Goal: Task Accomplishment & Management: Use online tool/utility

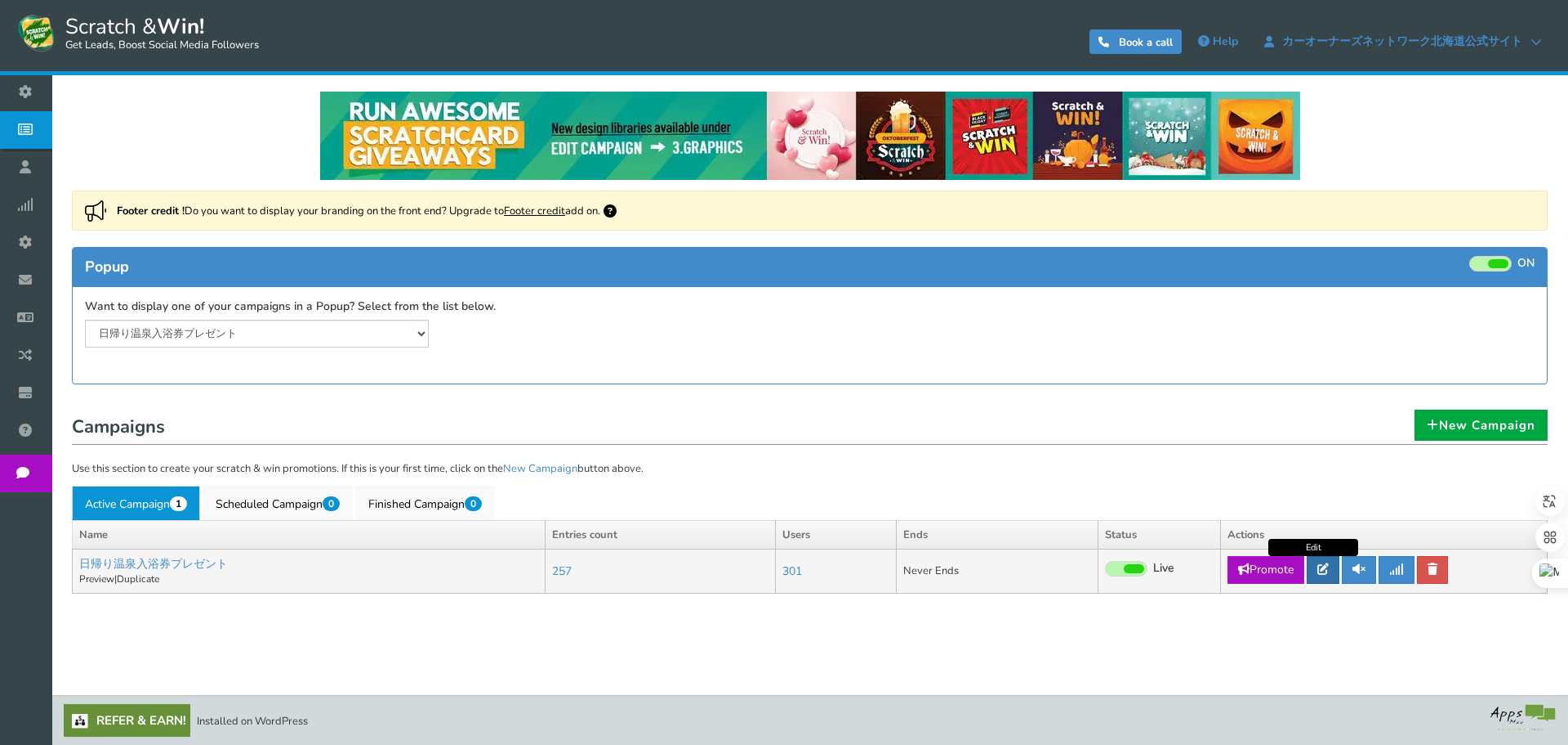
click at [1325, 565] on icon at bounding box center [1324, 569] width 12 height 12
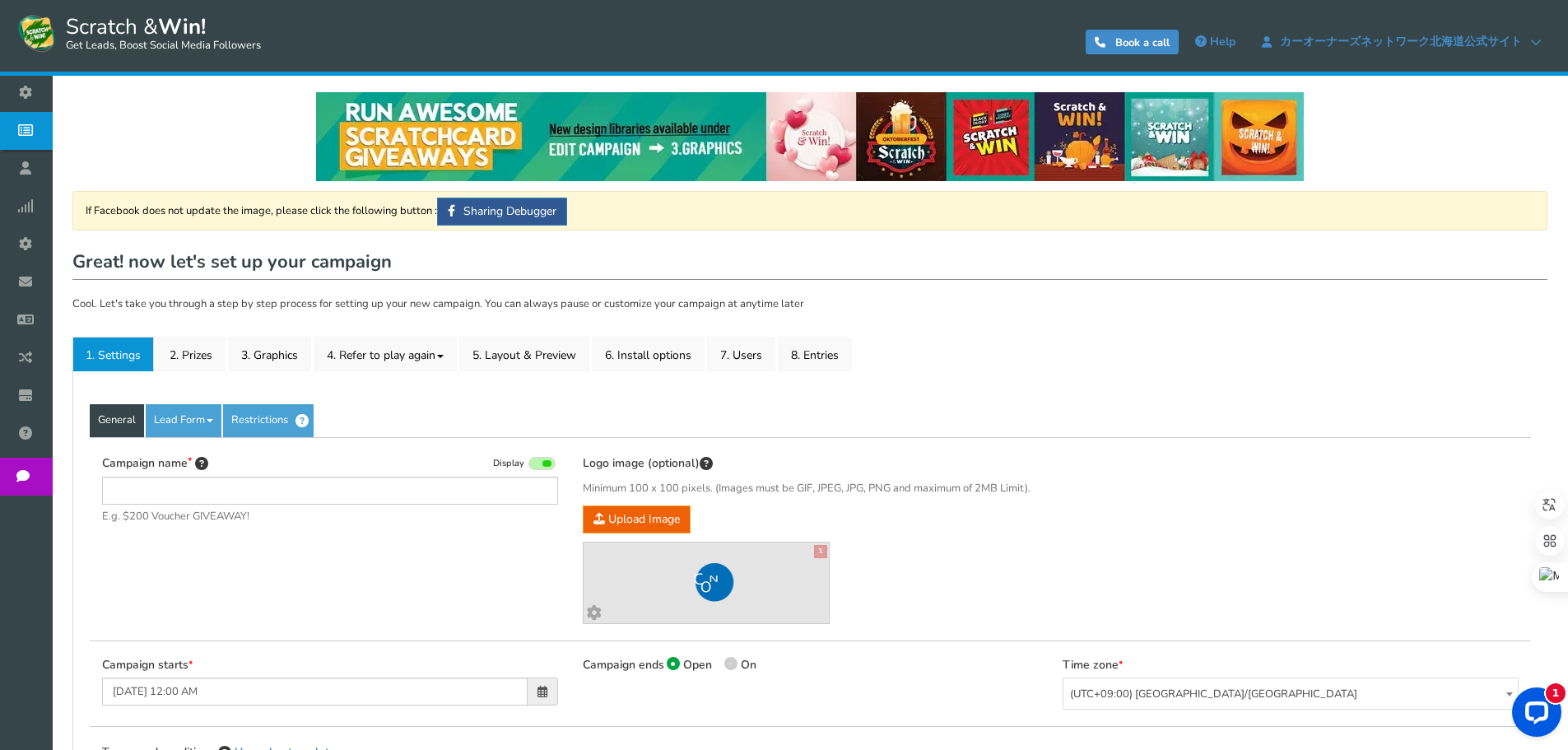
type input "日帰り温泉入浴券プレゼント"
click at [1334, 590] on div "Campaign name Display 日帰り温泉入浴券プレゼント E.g. $200 Voucher GIVEAWAY! Hide total entr…" at bounding box center [810, 538] width 1441 height 203
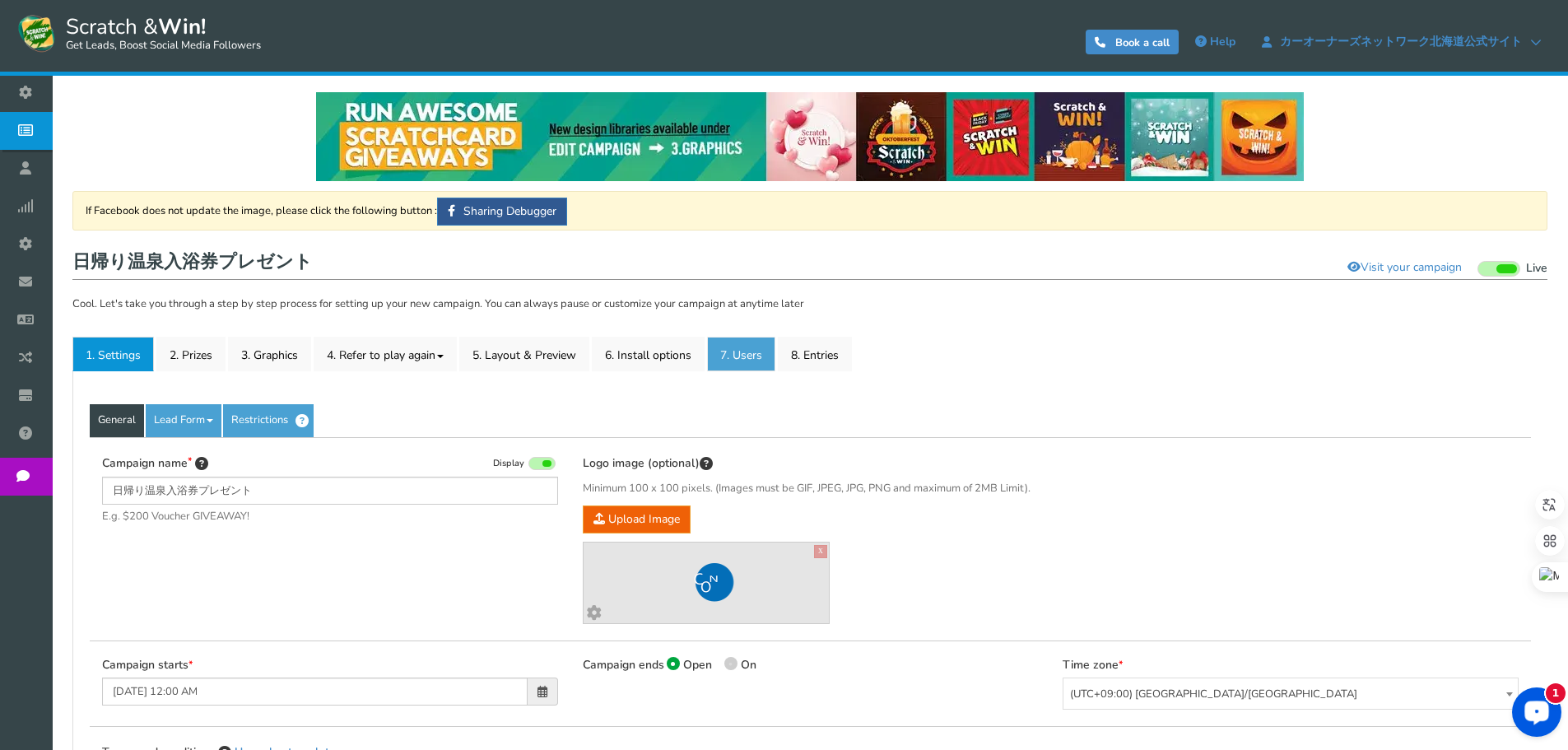
click at [733, 363] on link "7. Users" at bounding box center [741, 353] width 69 height 34
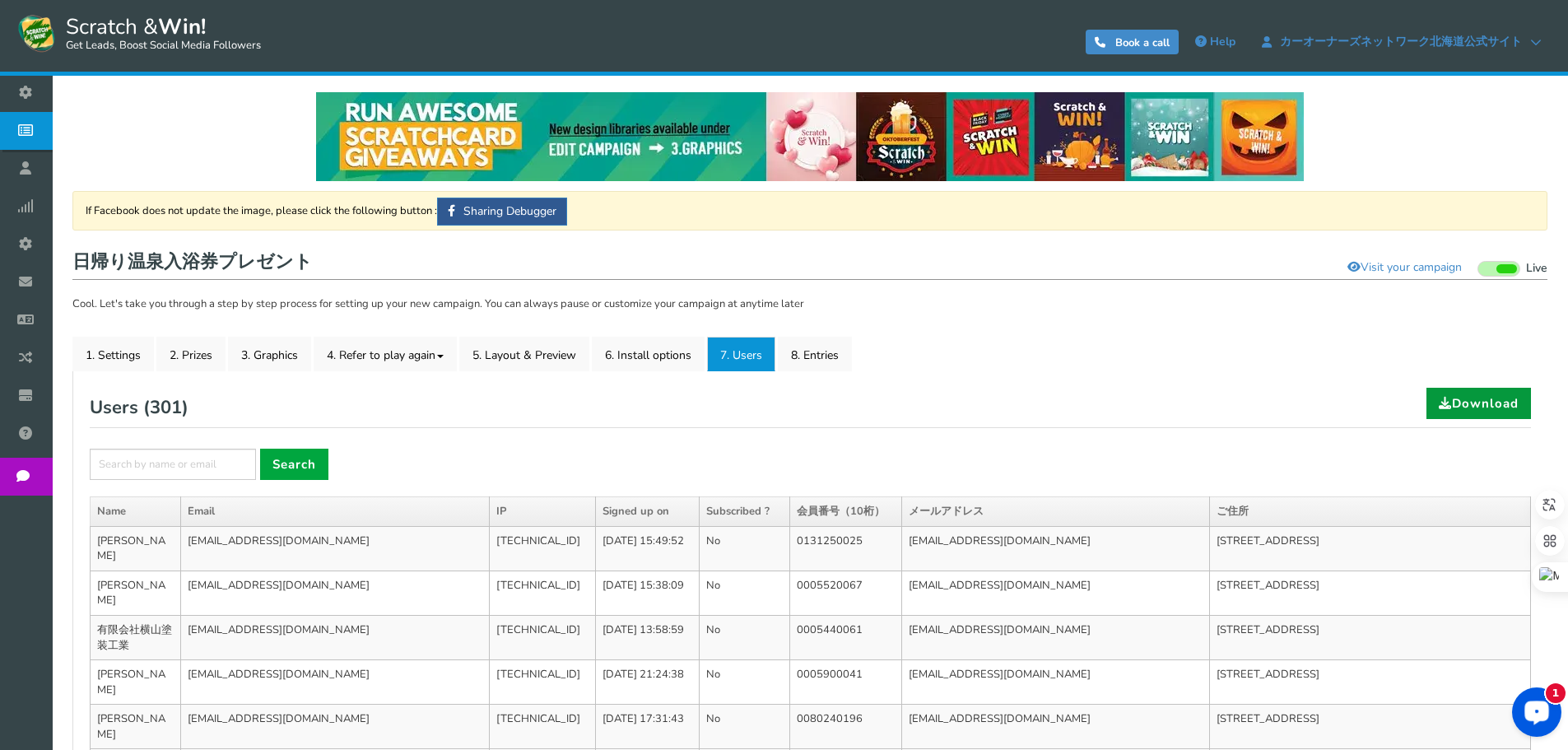
click at [1466, 407] on link "Download" at bounding box center [1478, 403] width 105 height 31
click at [167, 342] on link "2. Prizes" at bounding box center [191, 353] width 69 height 34
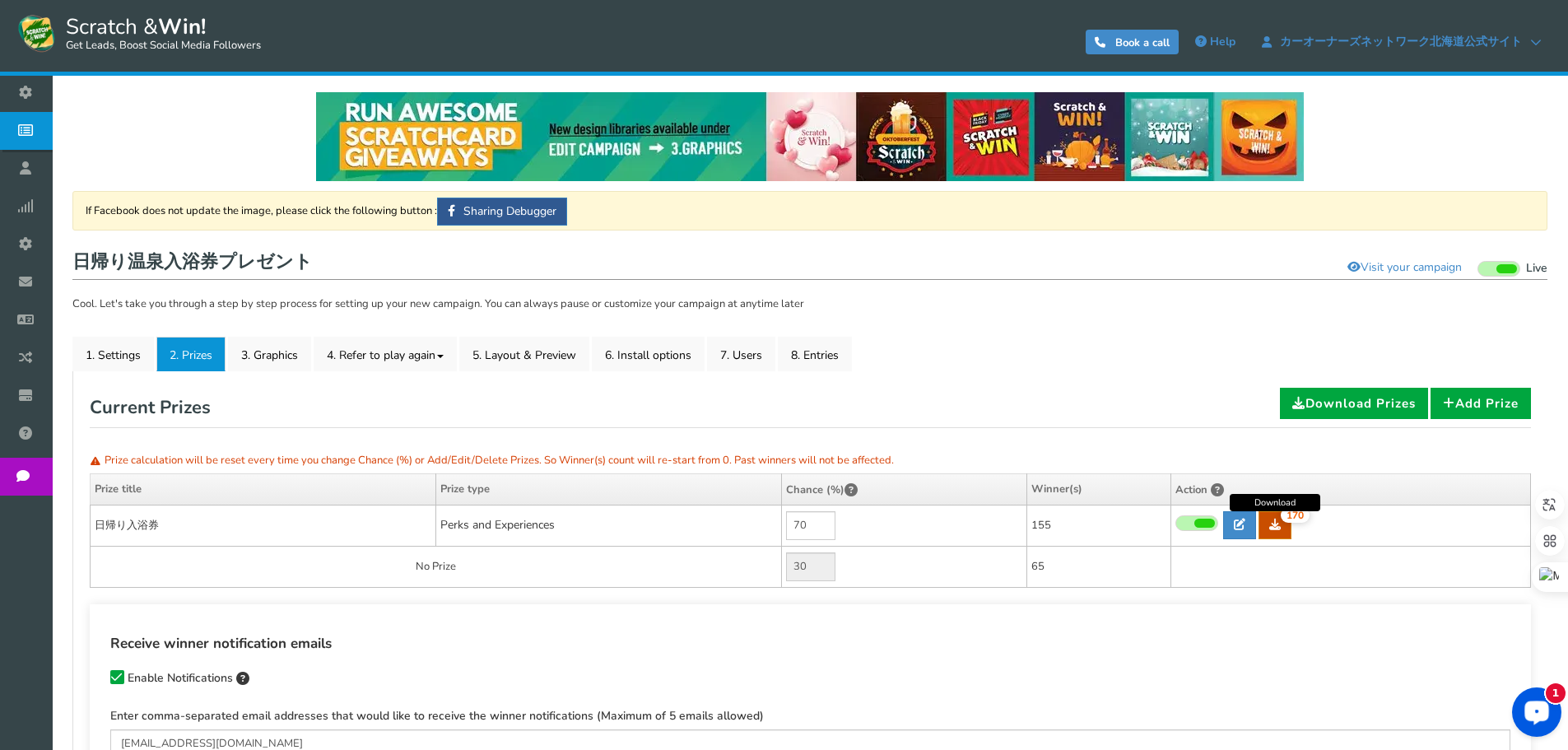
click at [1283, 532] on link "170" at bounding box center [1274, 524] width 33 height 28
click at [835, 362] on link "8. Entries" at bounding box center [815, 353] width 74 height 34
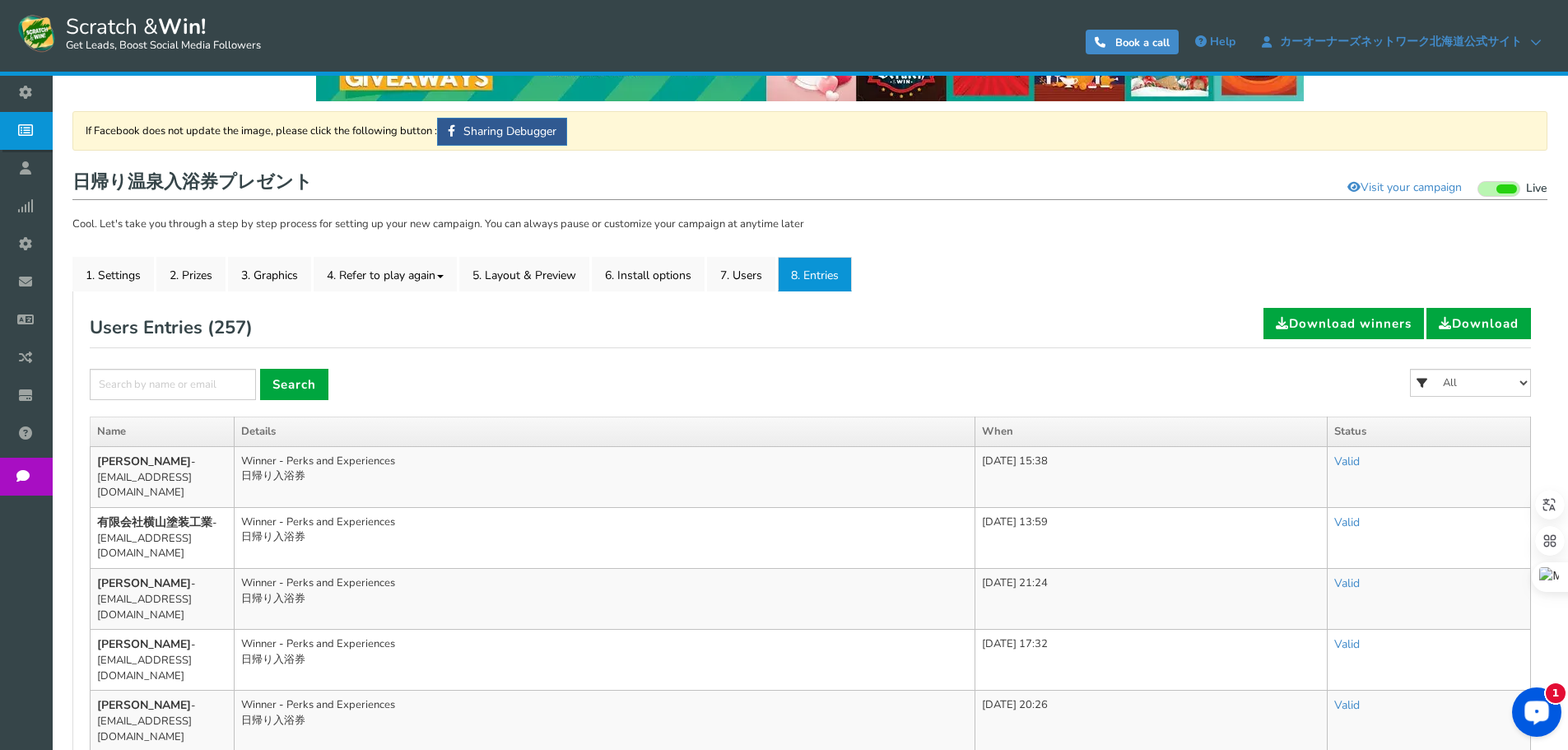
scroll to position [82, 0]
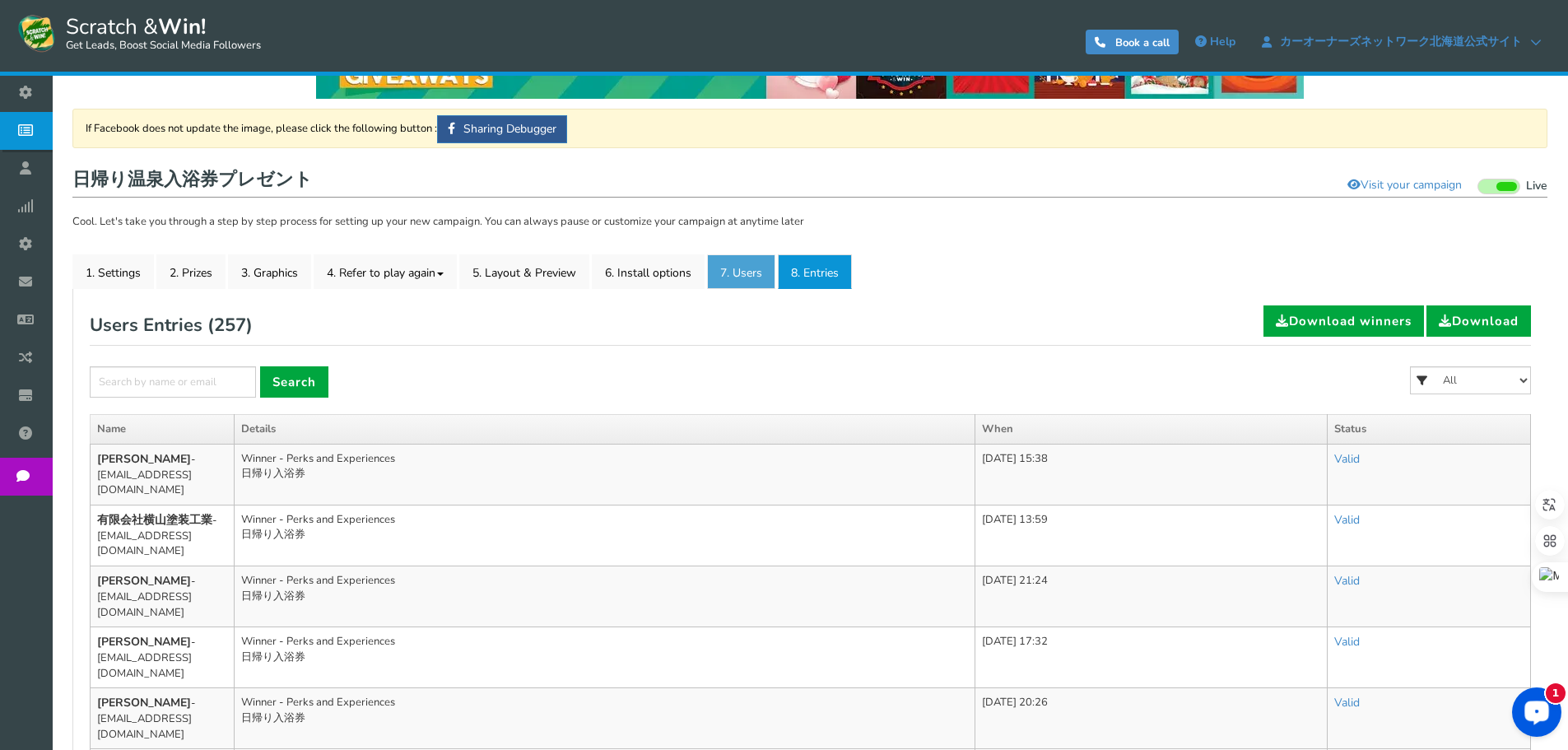
click at [751, 285] on link "7. Users" at bounding box center [741, 271] width 69 height 34
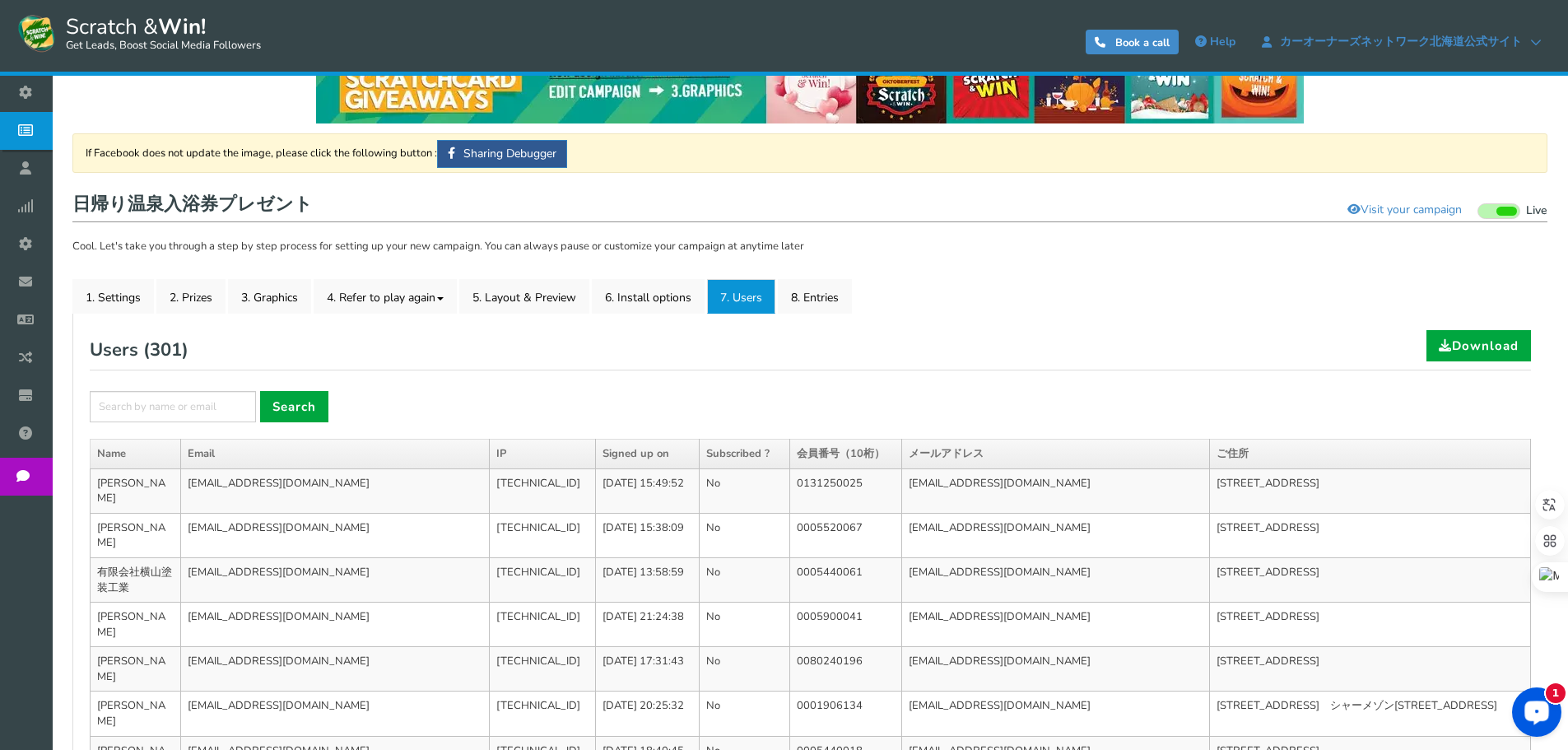
scroll to position [494, 0]
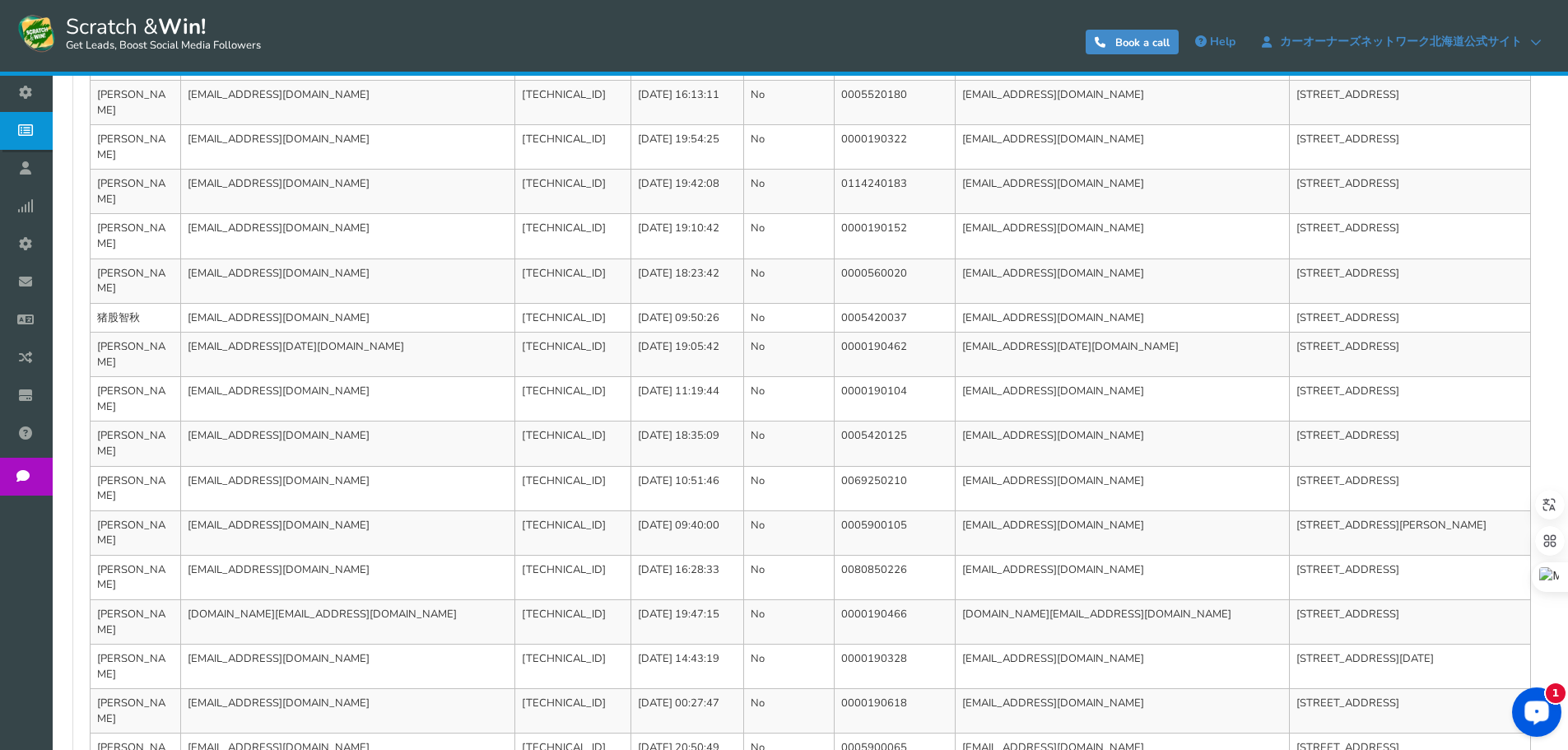
scroll to position [552, 0]
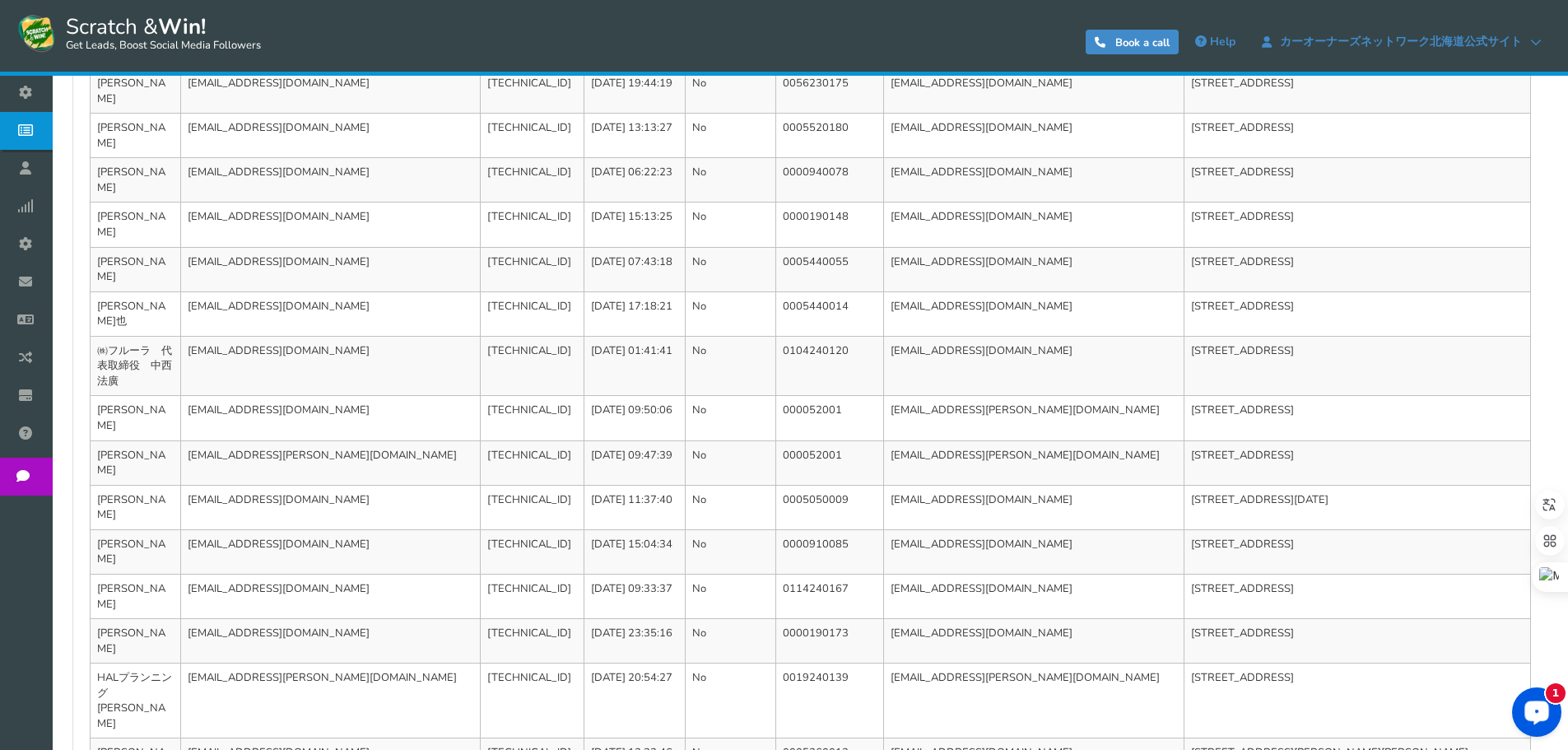
scroll to position [582, 0]
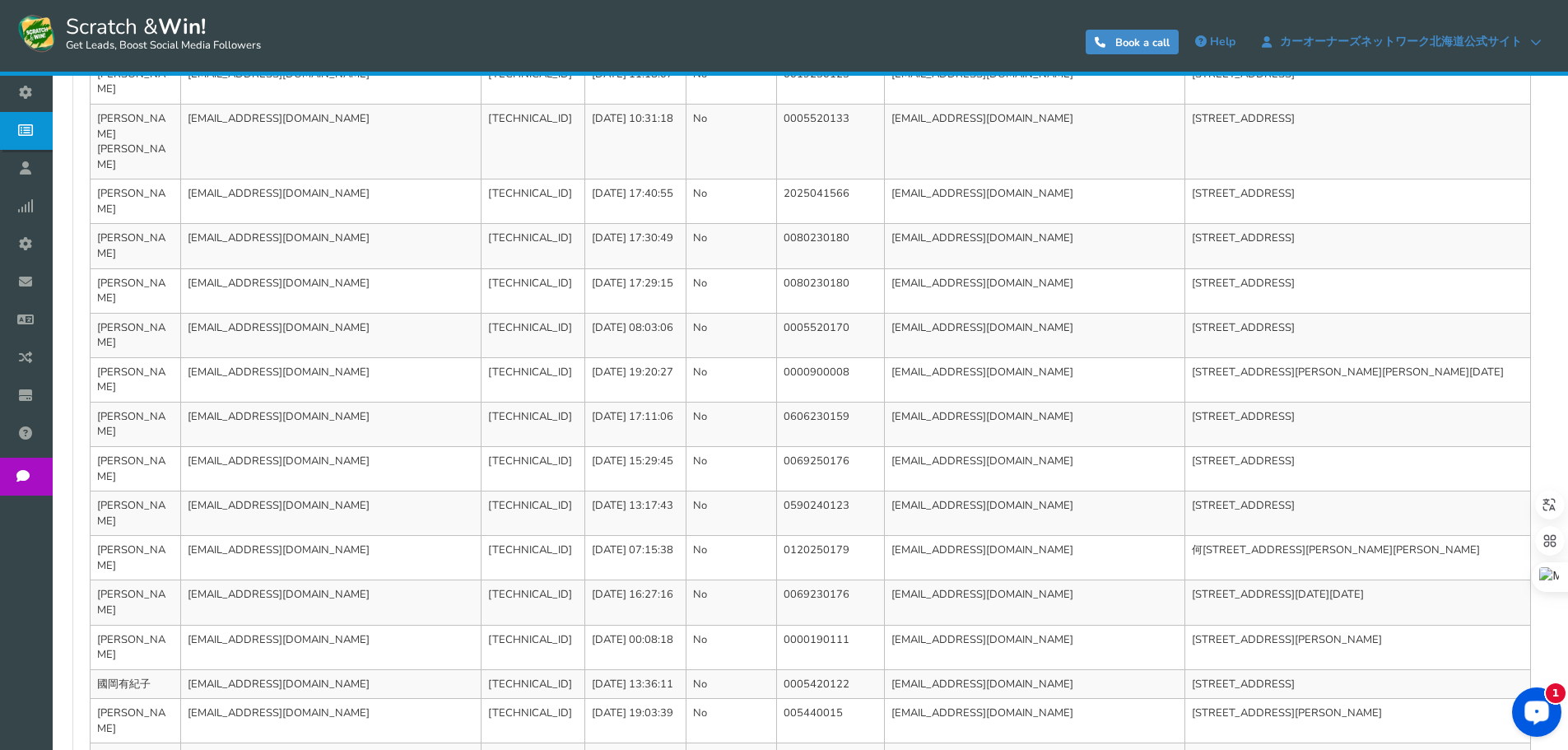
scroll to position [536, 0]
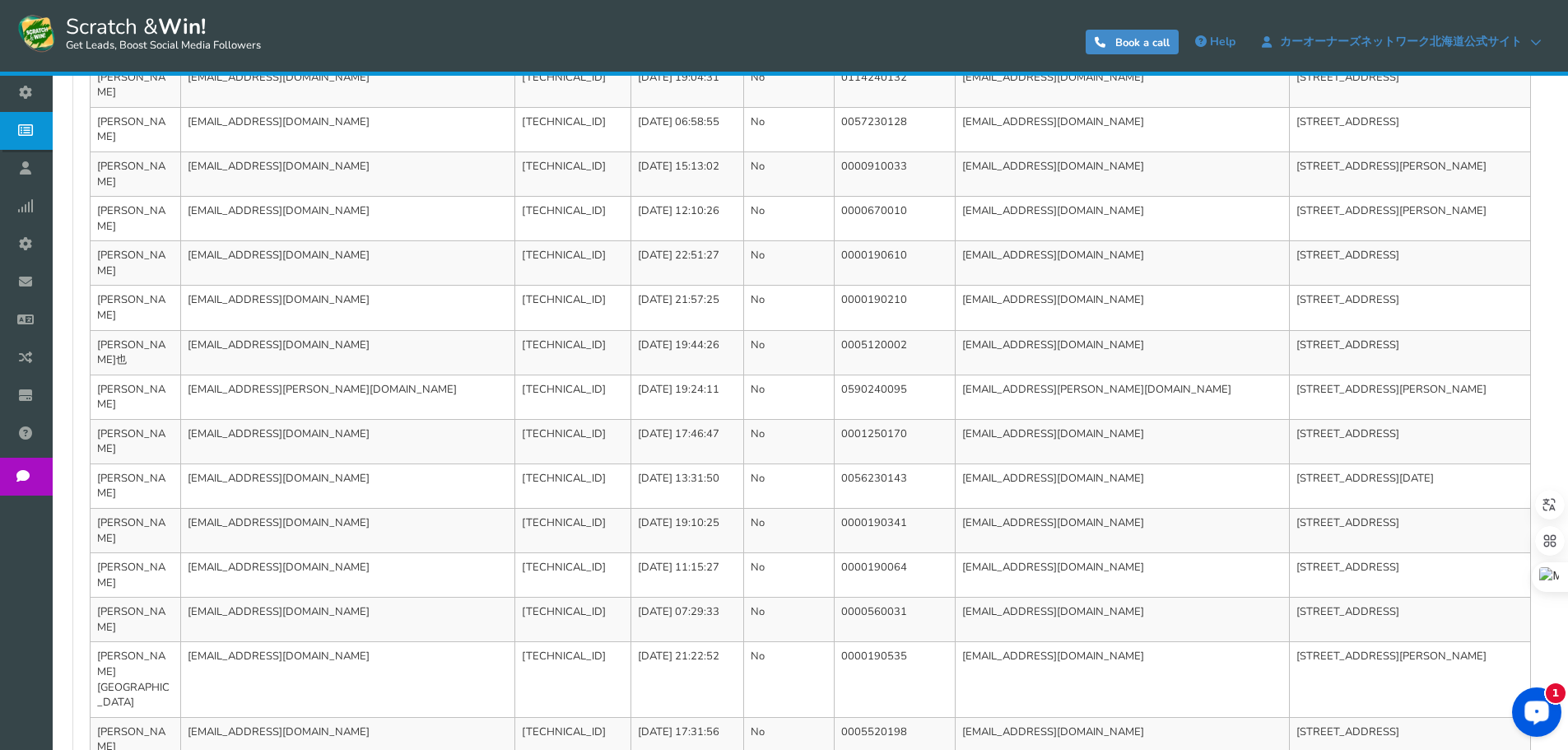
scroll to position [566, 0]
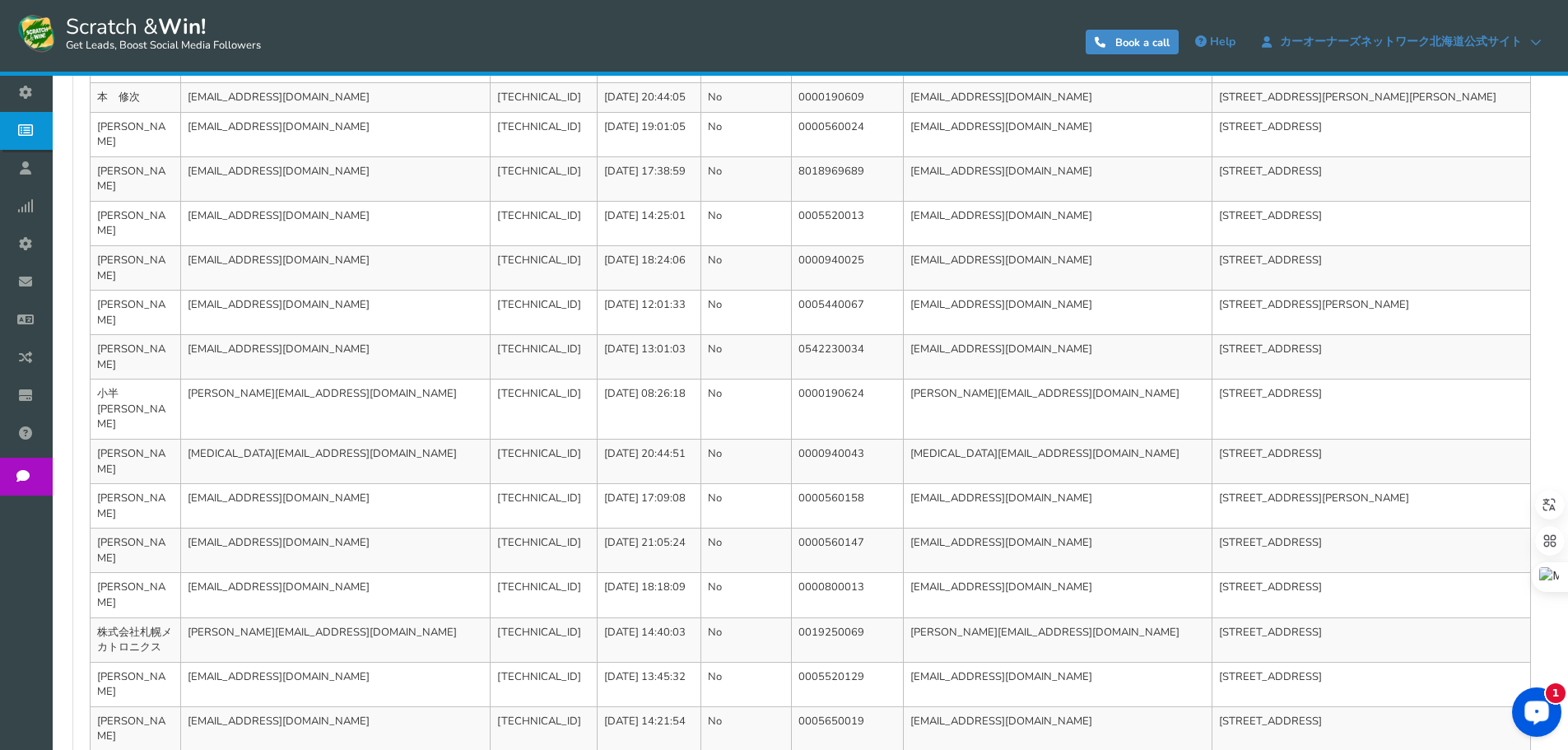
scroll to position [552, 0]
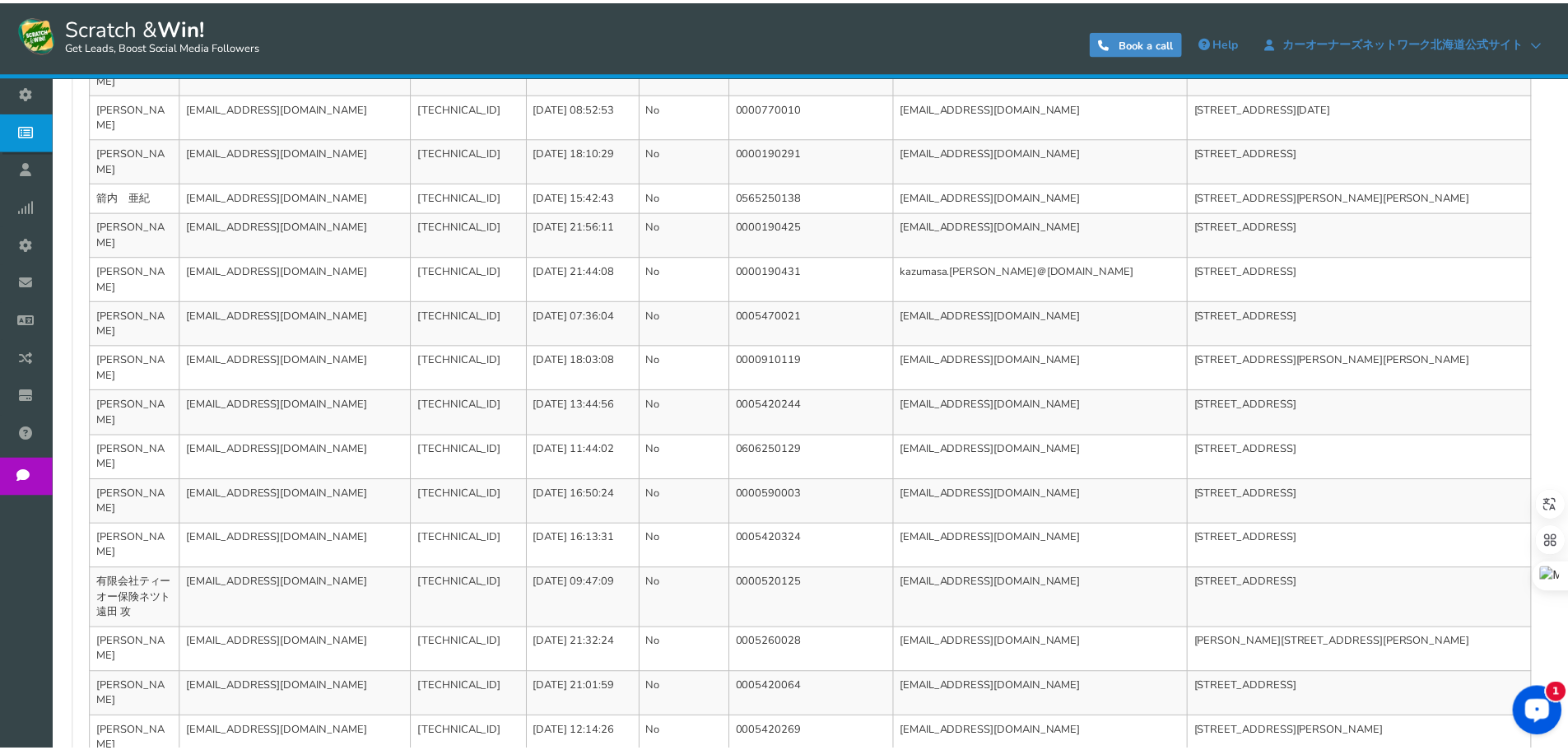
scroll to position [0, 0]
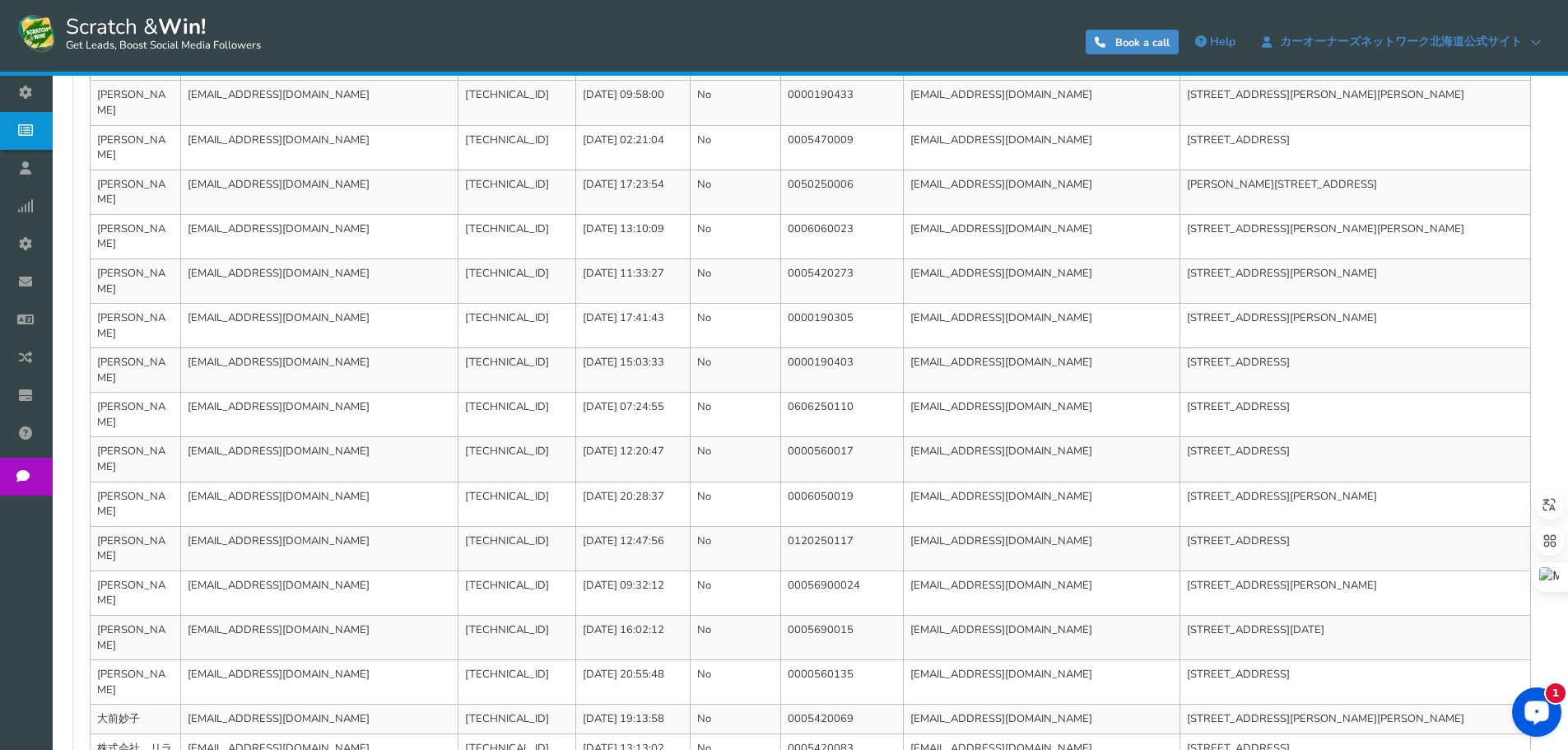
scroll to position [552, 0]
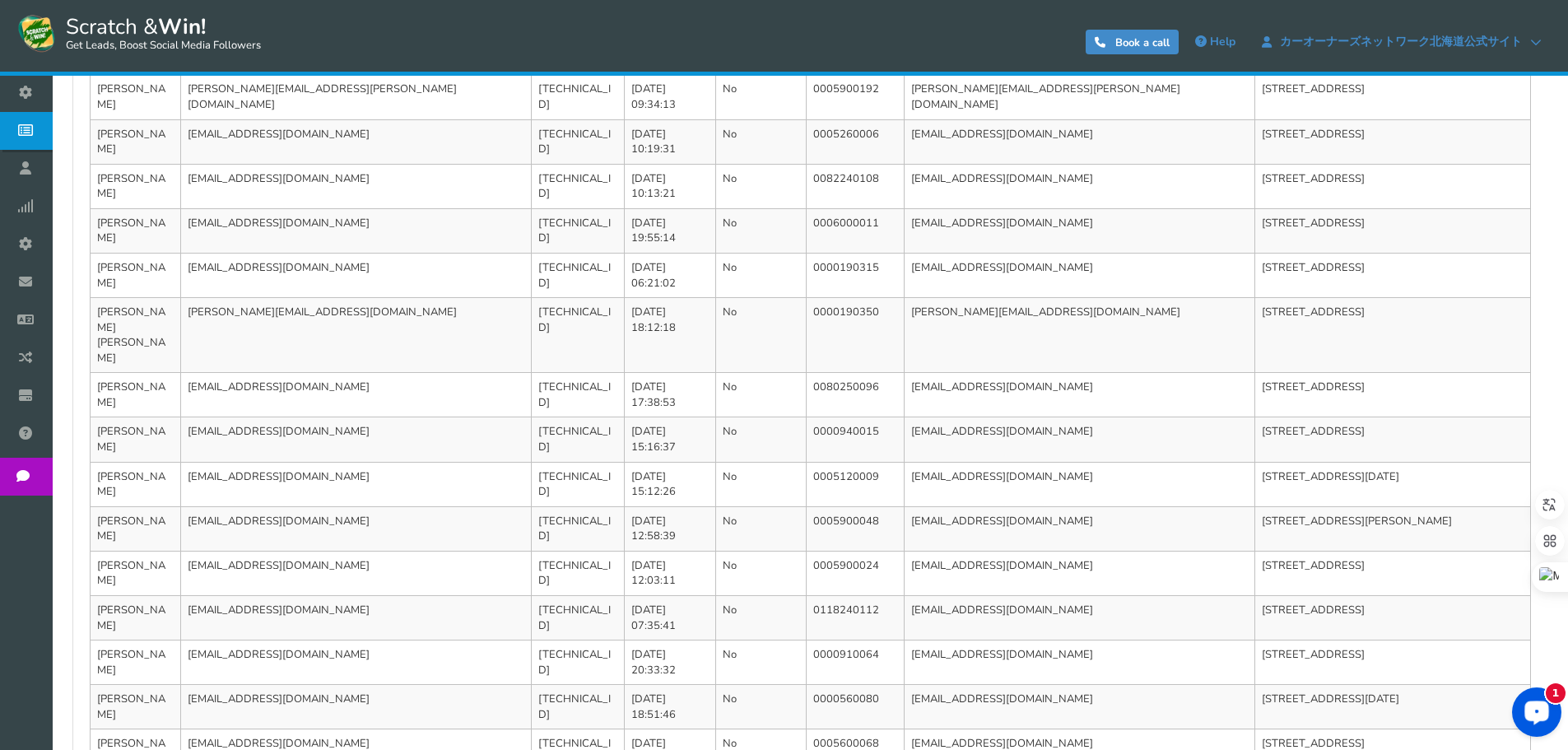
scroll to position [536, 0]
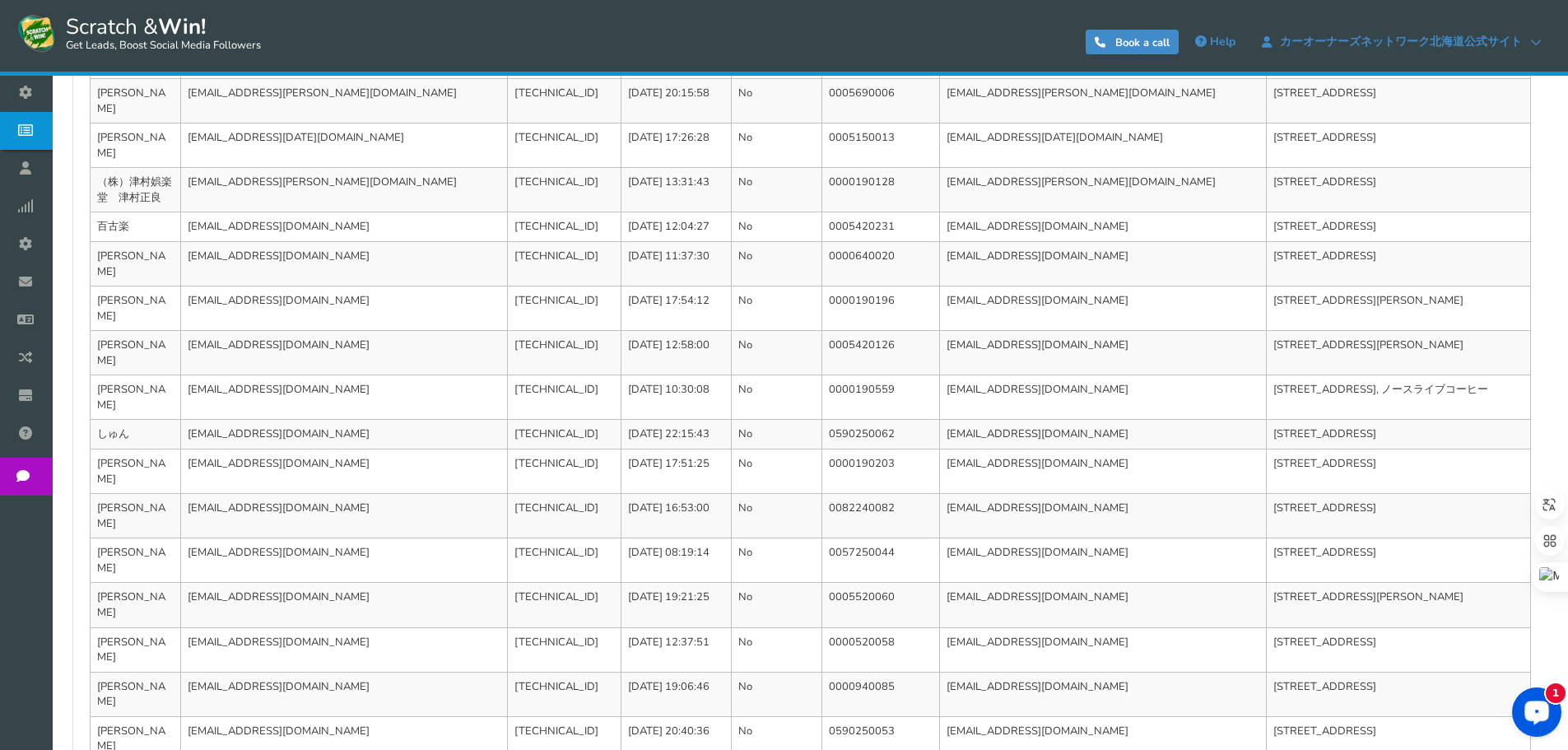
scroll to position [552, 0]
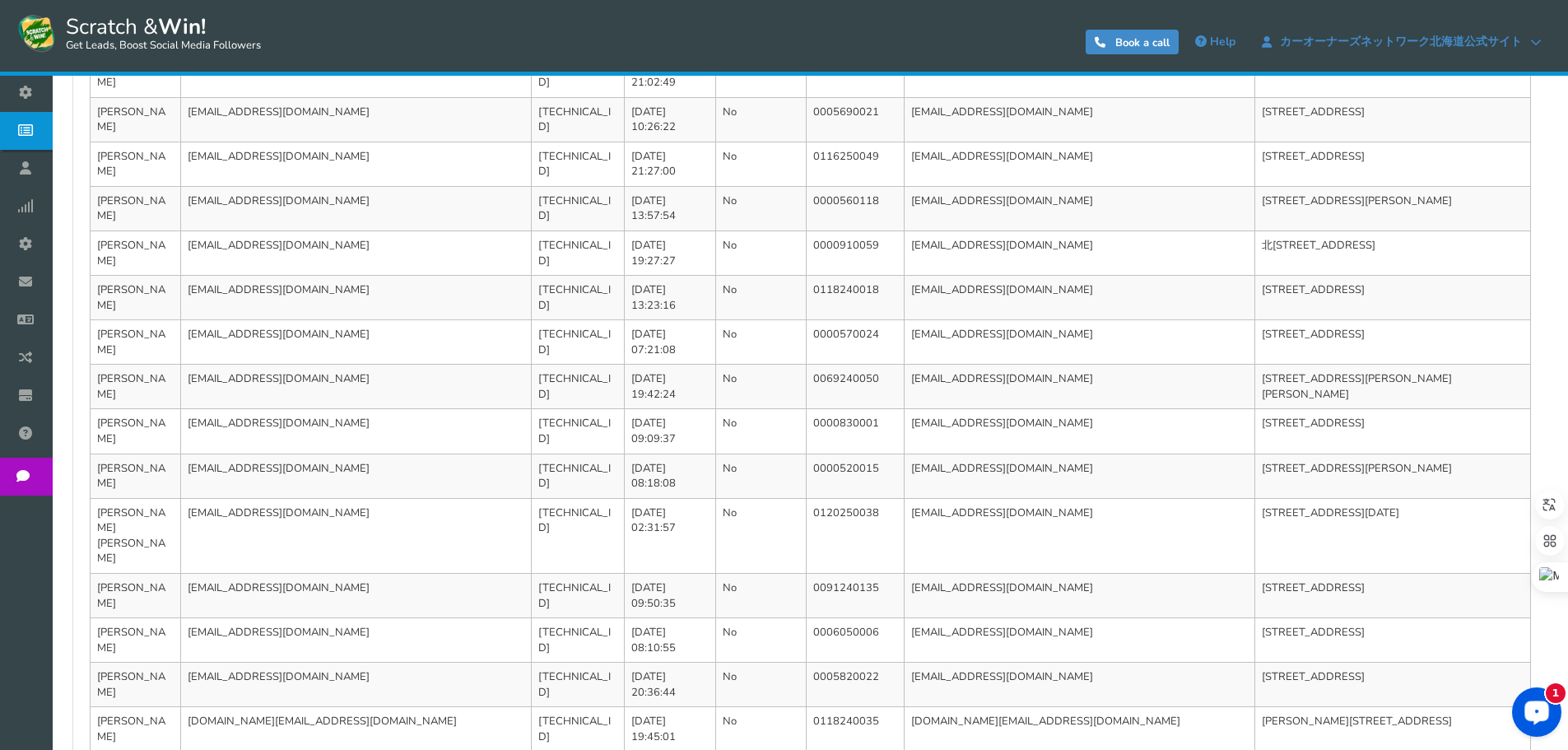
scroll to position [536, 0]
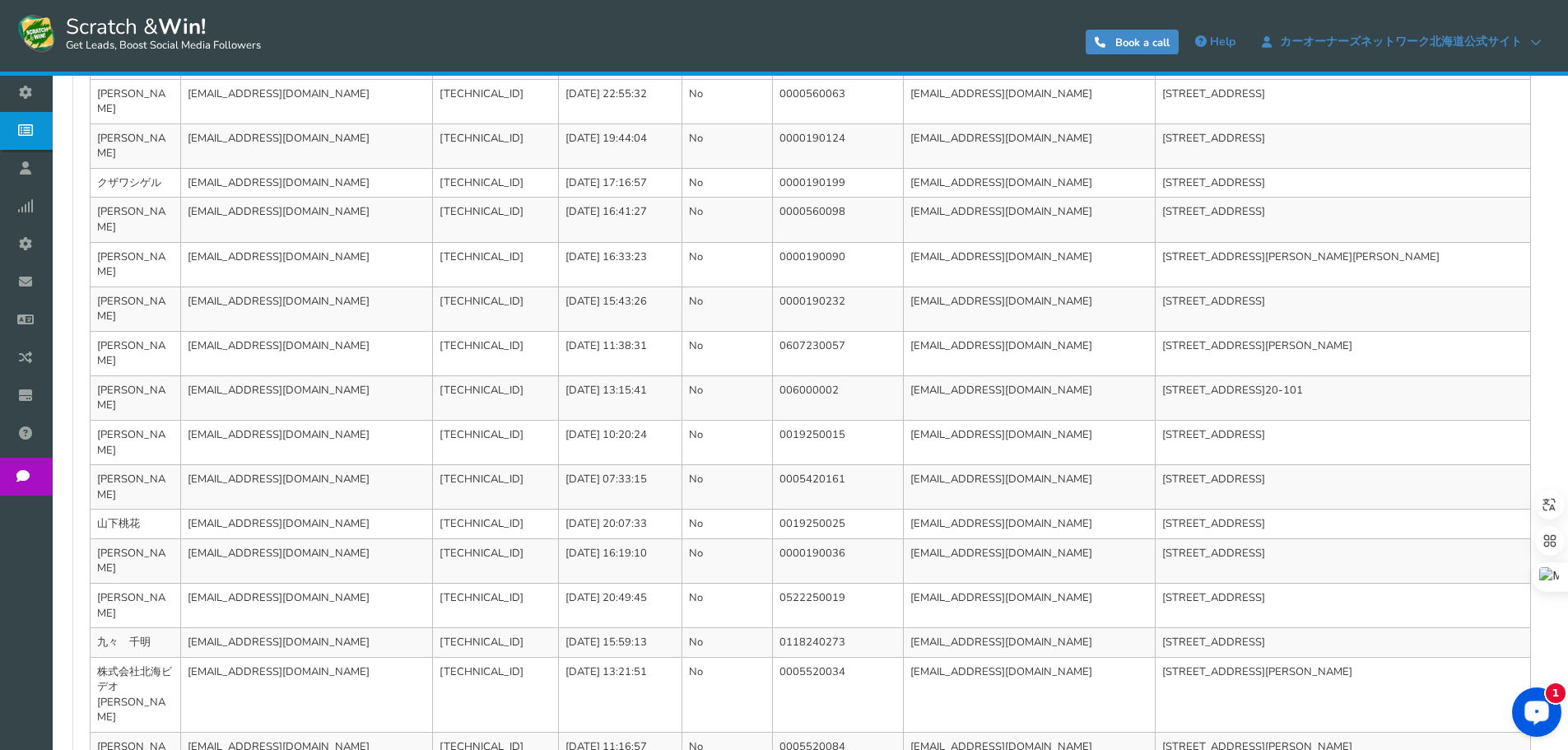
scroll to position [566, 0]
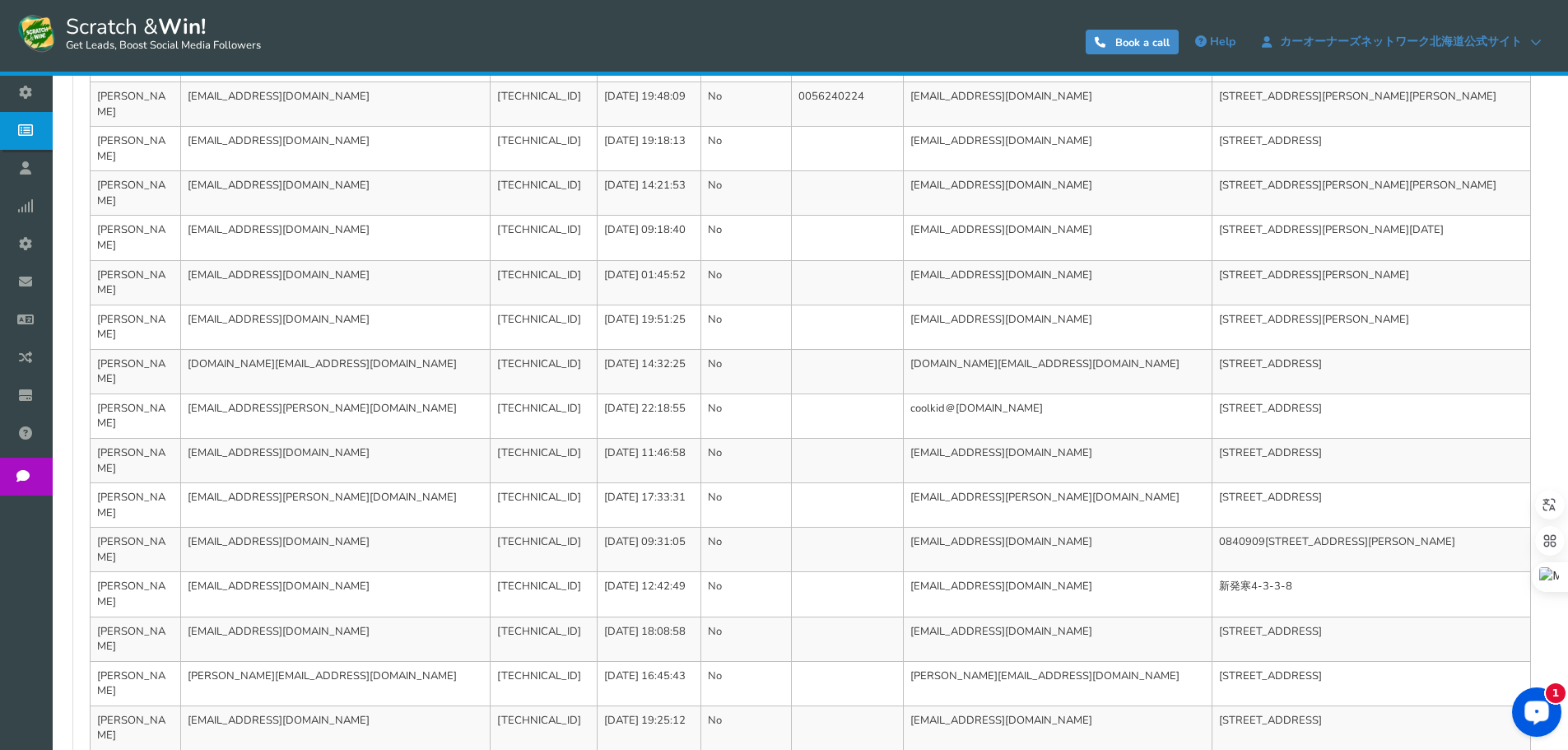
scroll to position [536, 0]
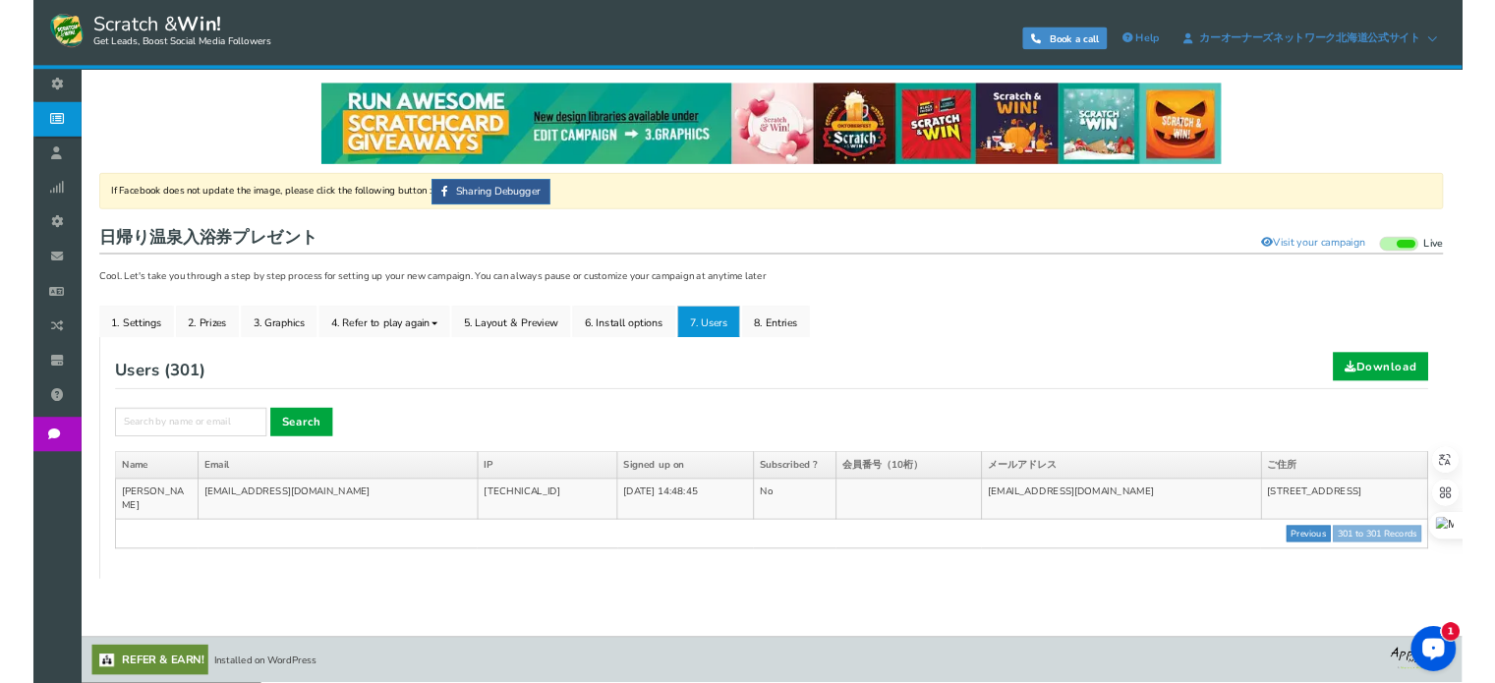
scroll to position [0, 0]
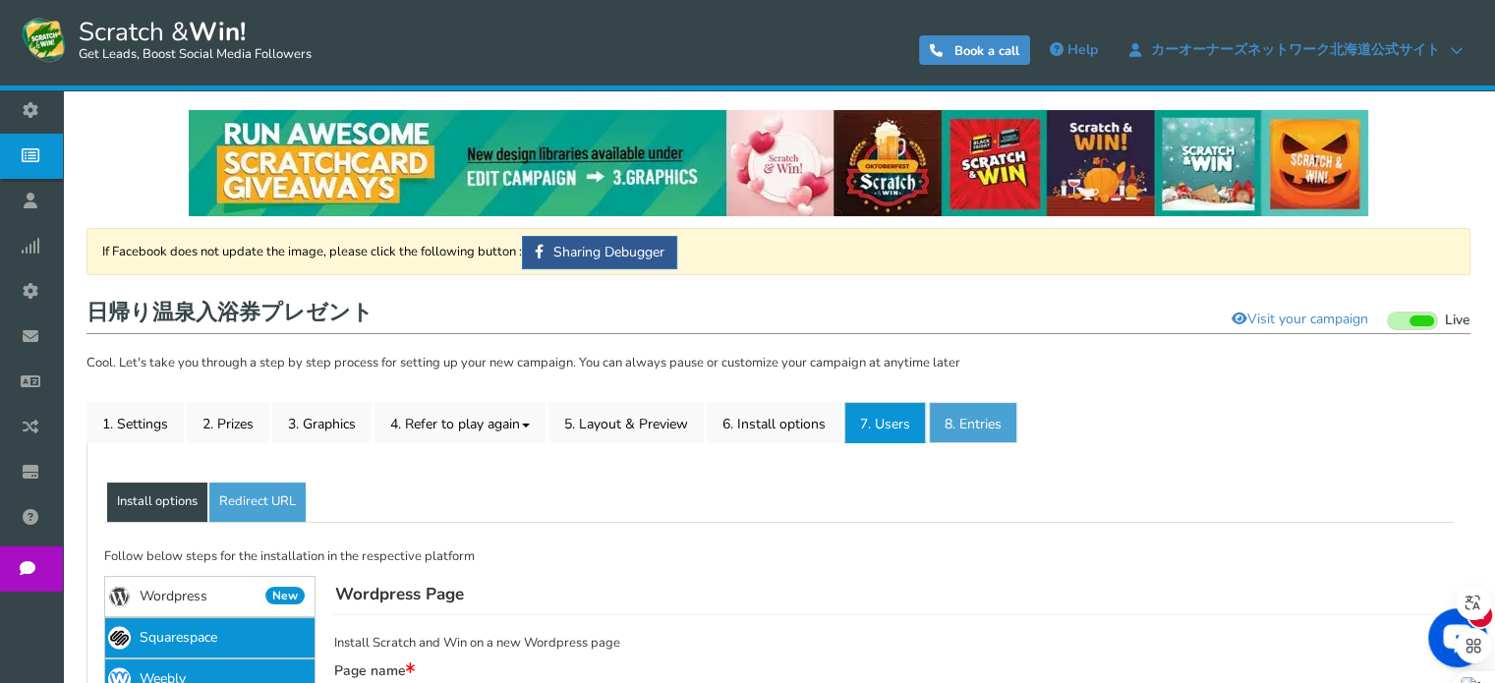
click at [986, 435] on link "8. Entries" at bounding box center [973, 422] width 88 height 41
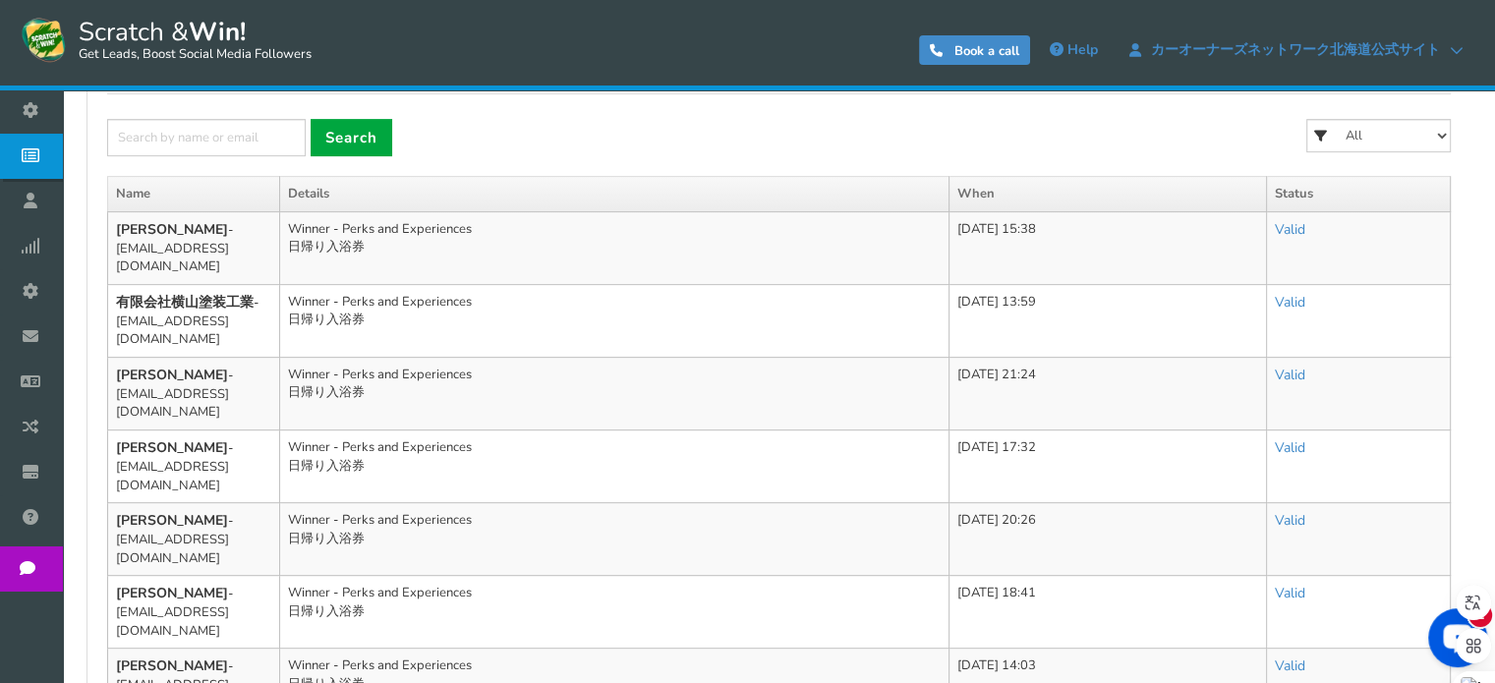
scroll to position [688, 0]
